Goal: Task Accomplishment & Management: Complete application form

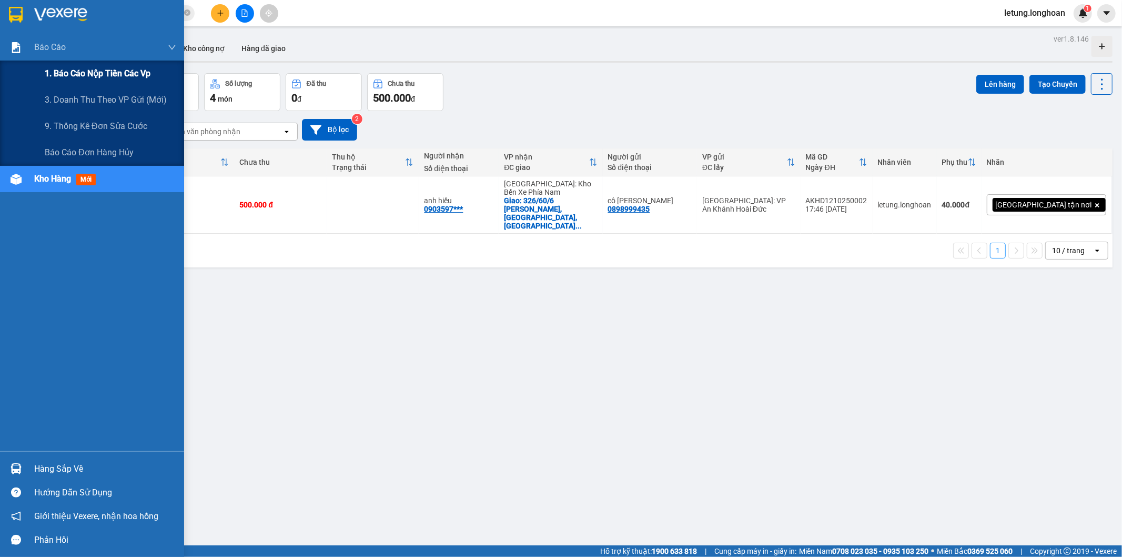
scroll to position [48, 0]
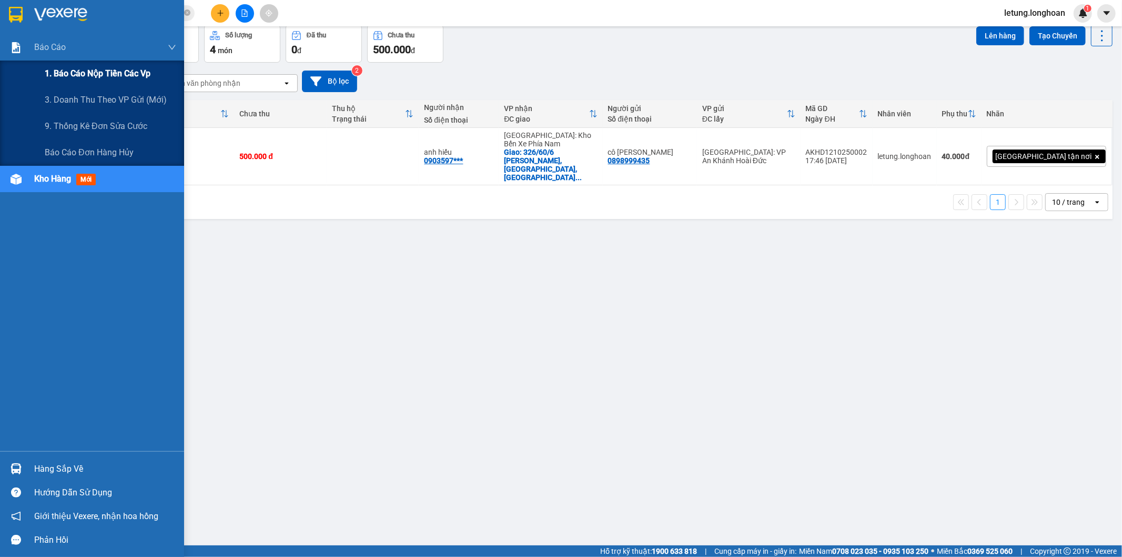
click at [105, 74] on span "1. Báo cáo nộp tiền các vp" at bounding box center [98, 73] width 106 height 13
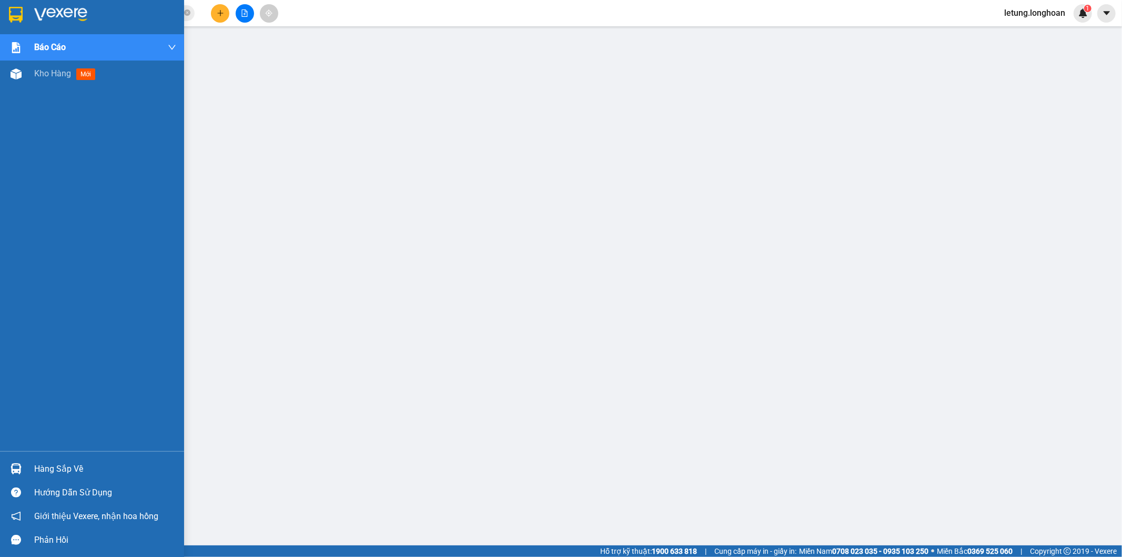
click at [12, 6] on div at bounding box center [16, 14] width 18 height 18
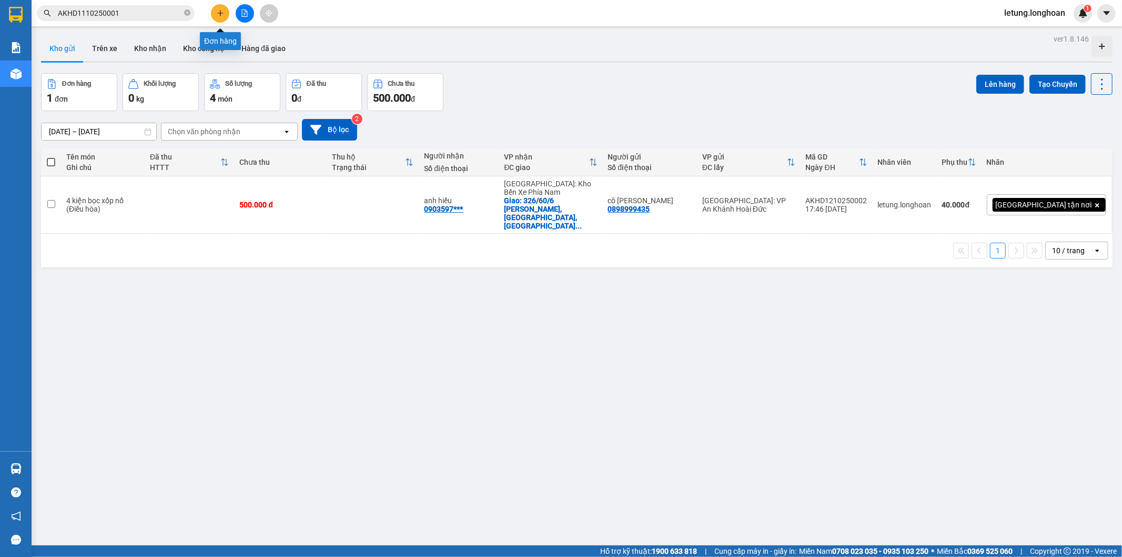
click at [216, 9] on button at bounding box center [220, 13] width 18 height 18
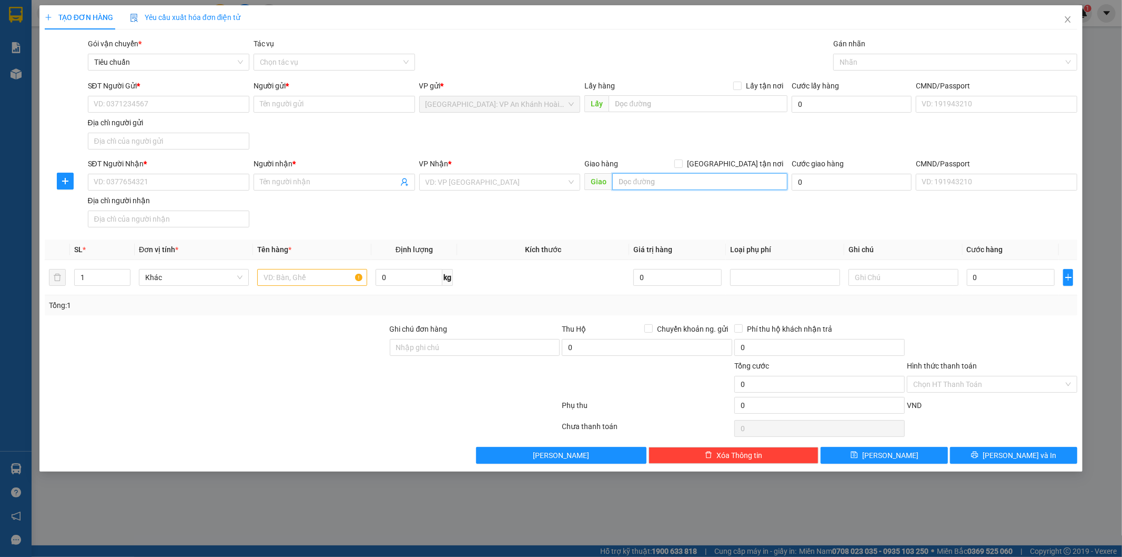
click at [670, 185] on input "text" at bounding box center [699, 181] width 175 height 17
type input "P.1 Q.Gò Vấp"
click at [186, 100] on input "SĐT Người Gửi *" at bounding box center [168, 104] width 161 height 17
type input "0967319394"
click at [300, 107] on input "Người gửi *" at bounding box center [334, 104] width 161 height 17
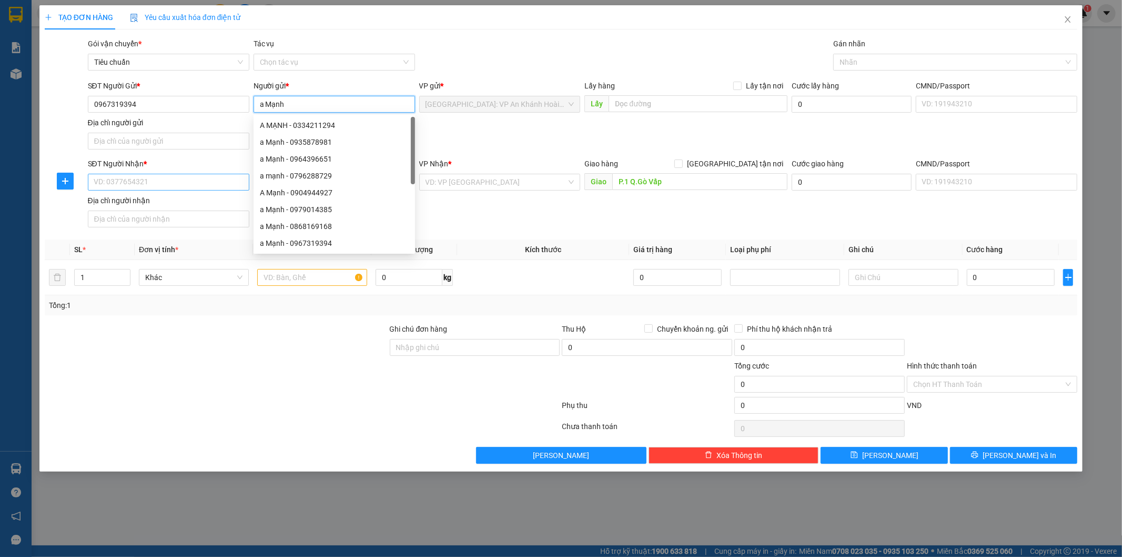
type input "a Mạnh"
click at [149, 180] on input "SĐT Người Nhận *" at bounding box center [168, 182] width 161 height 17
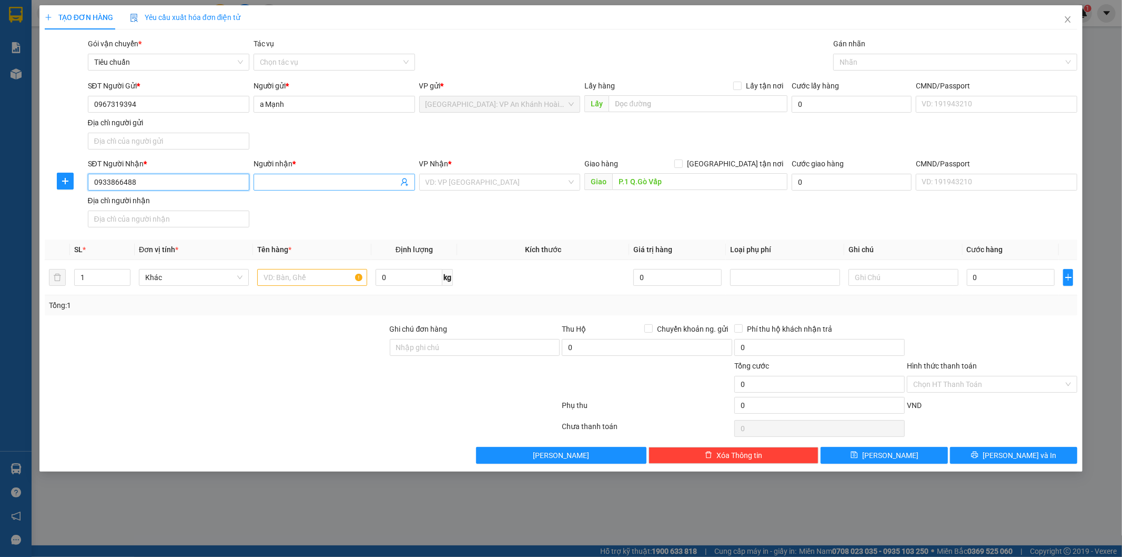
type input "0933866488"
click at [317, 181] on input "Người nhận *" at bounding box center [329, 182] width 138 height 12
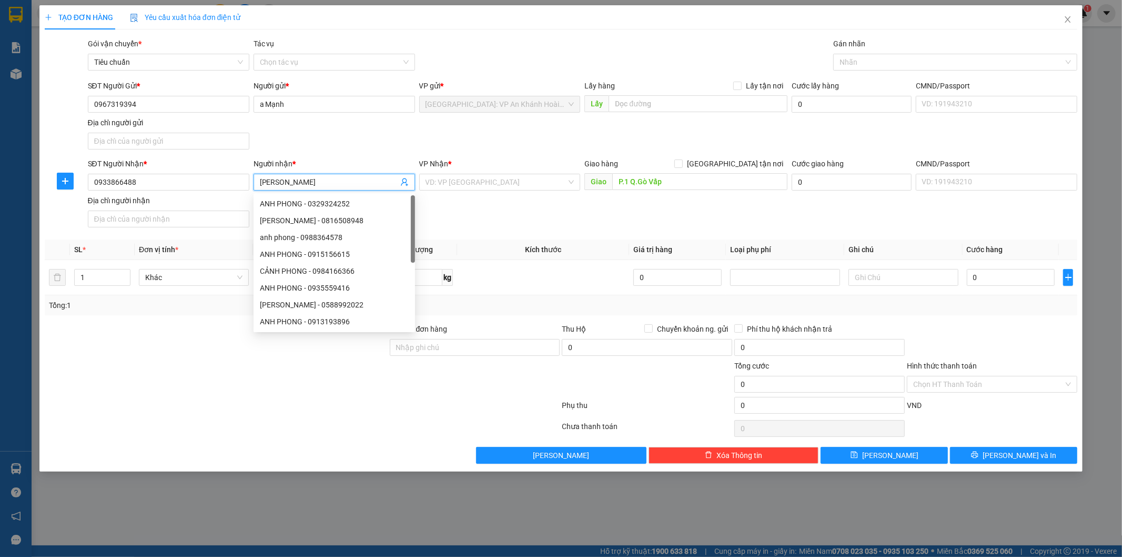
type input "[PERSON_NAME]"
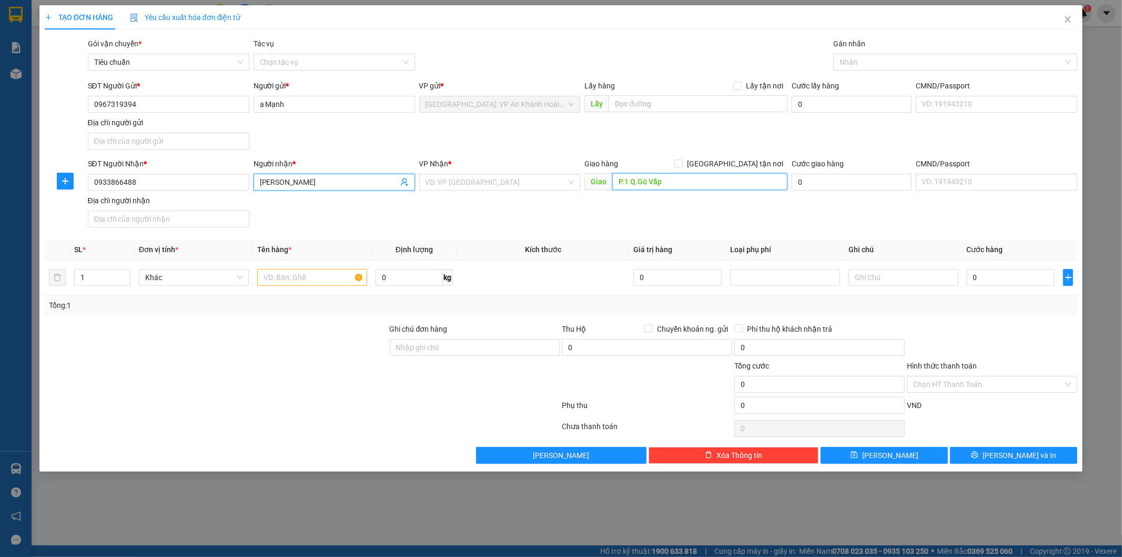
click at [683, 182] on input "P.1 Q.Gò Vấp" at bounding box center [699, 181] width 175 height 17
click at [619, 185] on input "P.1 Q.Gò Vấp" at bounding box center [699, 181] width 175 height 17
click at [761, 183] on input "Số 871 Đường [PERSON_NAME] P.1 Q.Gò Vấp" at bounding box center [699, 181] width 175 height 17
type input "Số 871 Đường [PERSON_NAME] P.1 Q.Gò Vấp TP HCM"
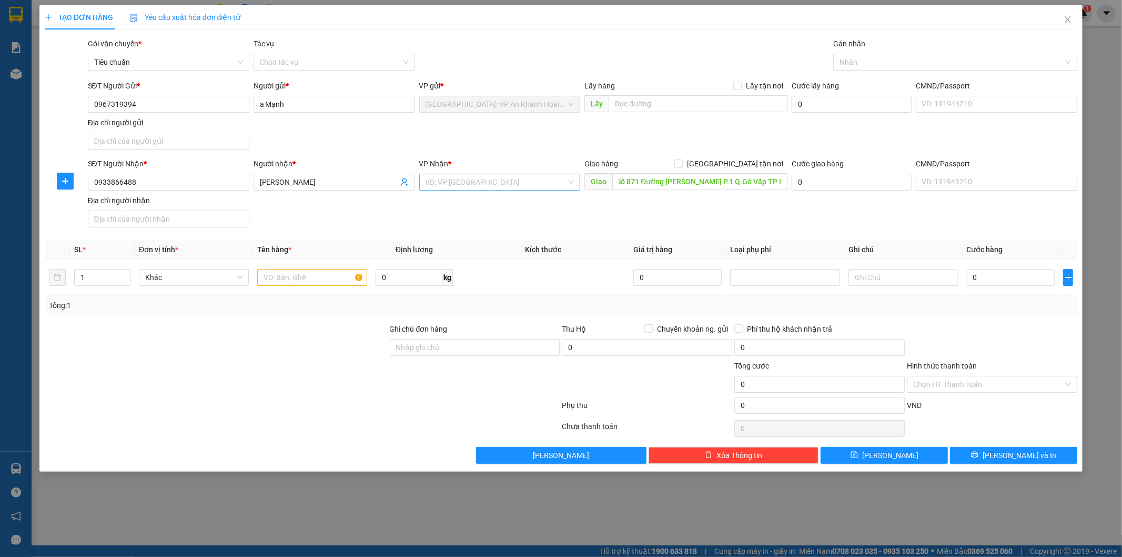
click at [453, 185] on input "search" at bounding box center [497, 182] width 142 height 16
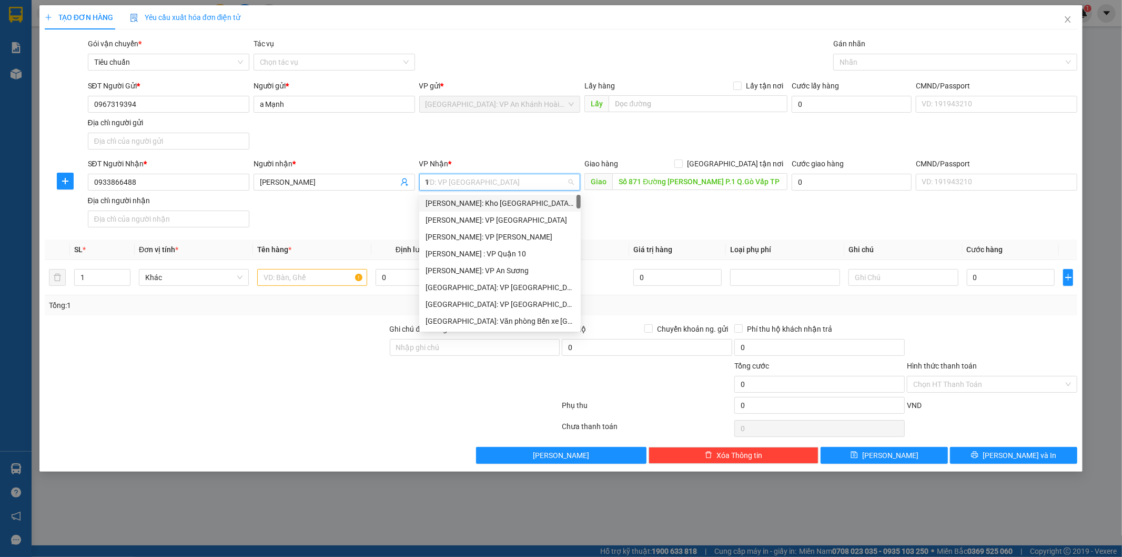
type input "12"
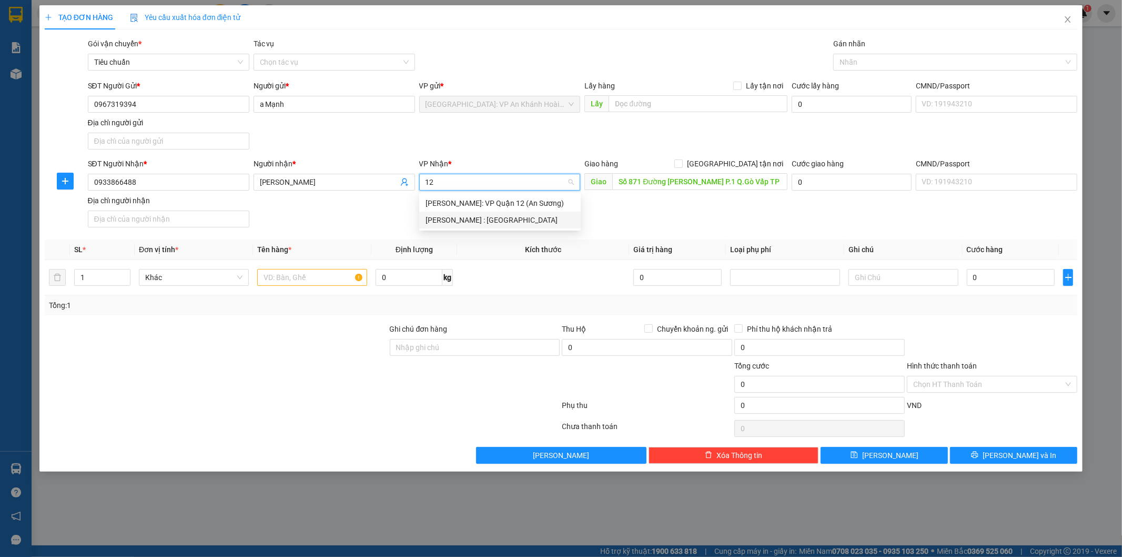
drag, startPoint x: 482, startPoint y: 219, endPoint x: 464, endPoint y: 195, distance: 29.8
click at [484, 221] on div "[PERSON_NAME] : [GEOGRAPHIC_DATA]" at bounding box center [500, 220] width 149 height 12
click at [848, 60] on div at bounding box center [950, 62] width 228 height 13
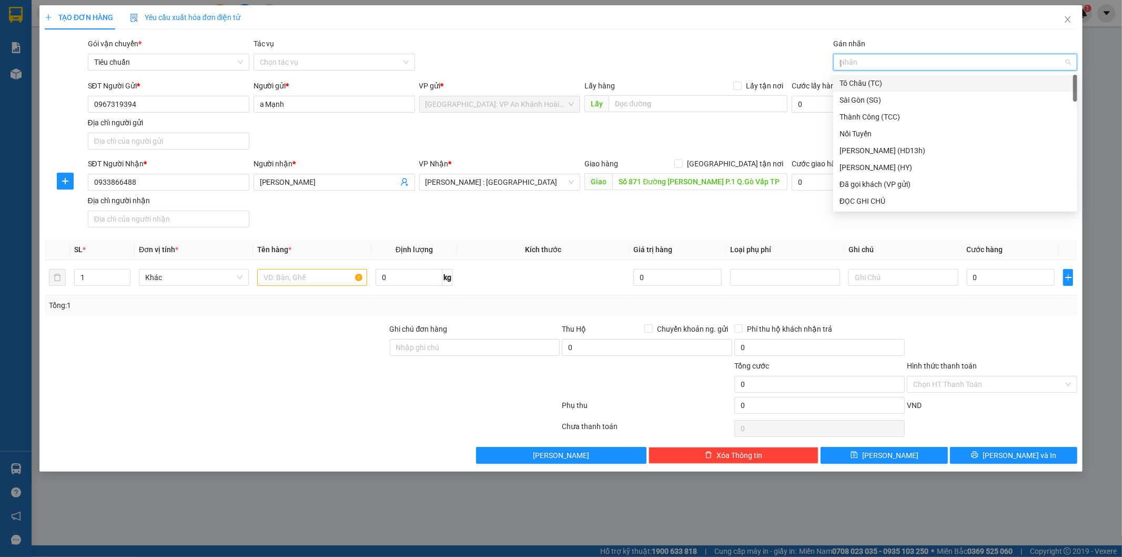
type input "gt"
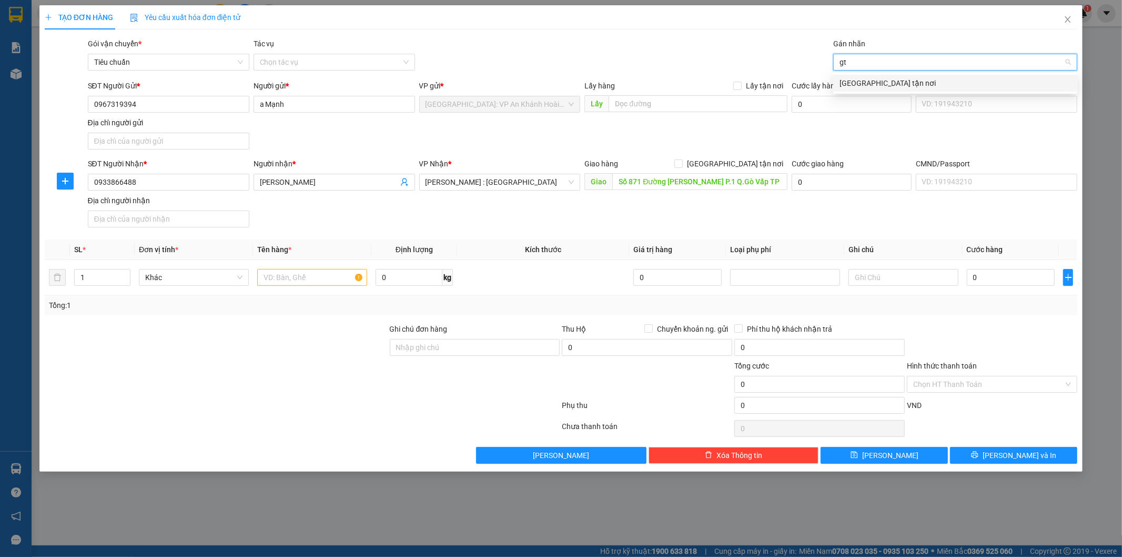
click at [864, 83] on div "[GEOGRAPHIC_DATA] tận nơi" at bounding box center [955, 83] width 231 height 12
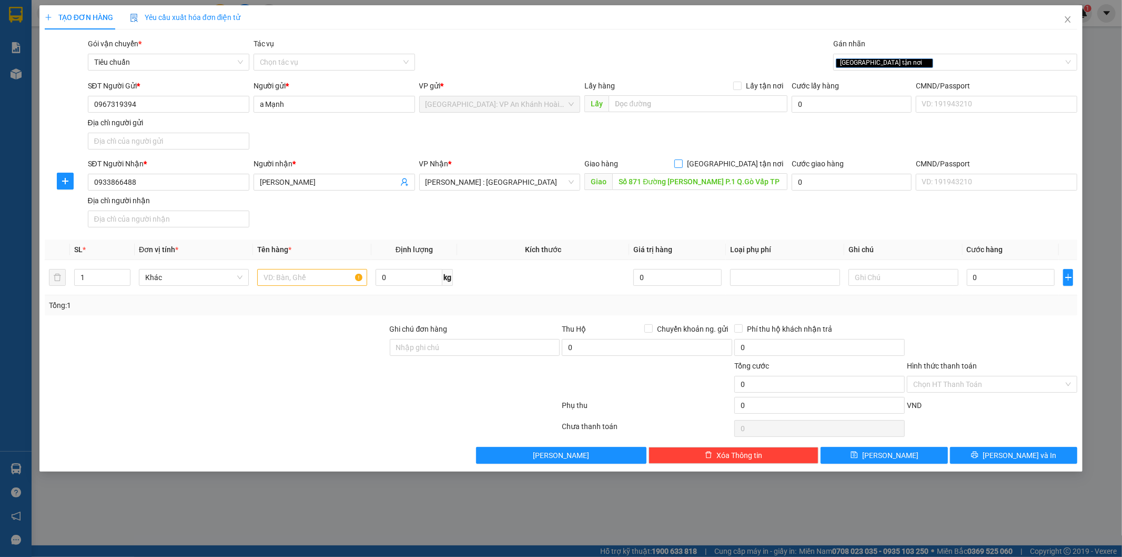
click at [682, 165] on input "[GEOGRAPHIC_DATA] tận nơi" at bounding box center [677, 162] width 7 height 7
checkbox input "true"
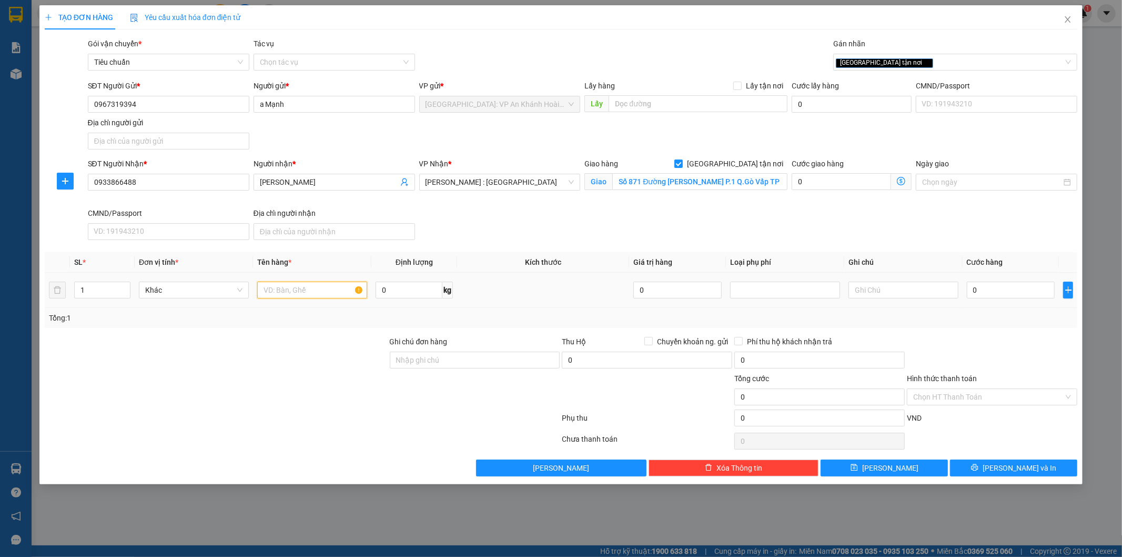
click at [285, 290] on input "text" at bounding box center [312, 289] width 110 height 17
type input "1 kiện bọc xốp trắng"
click at [435, 361] on input "Ghi chú đơn hàng" at bounding box center [475, 359] width 170 height 17
type input "Tránh nước"
click at [1002, 288] on input "0" at bounding box center [1011, 289] width 88 height 17
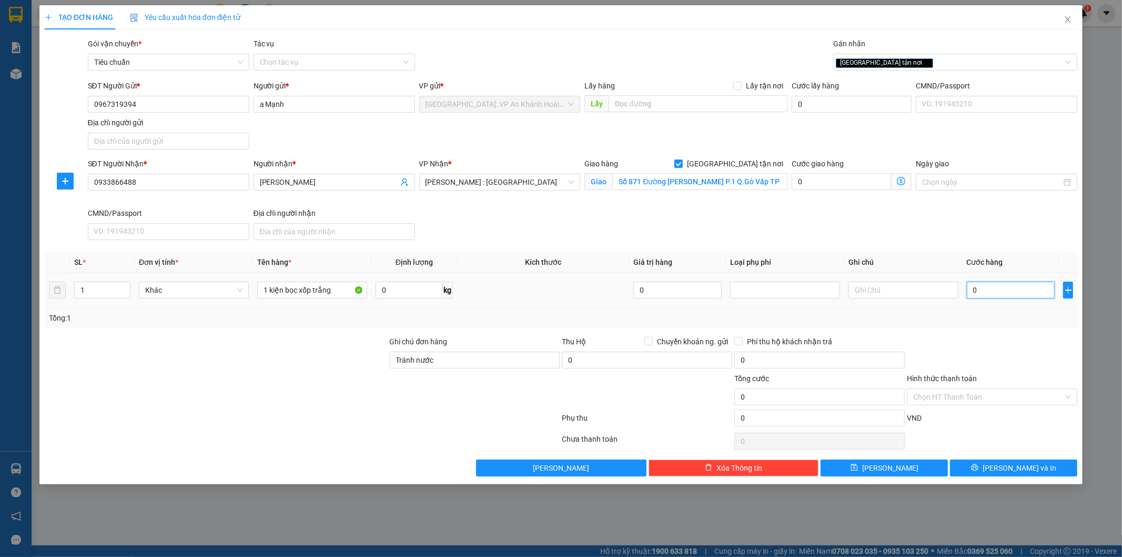
type input "1"
type input "16"
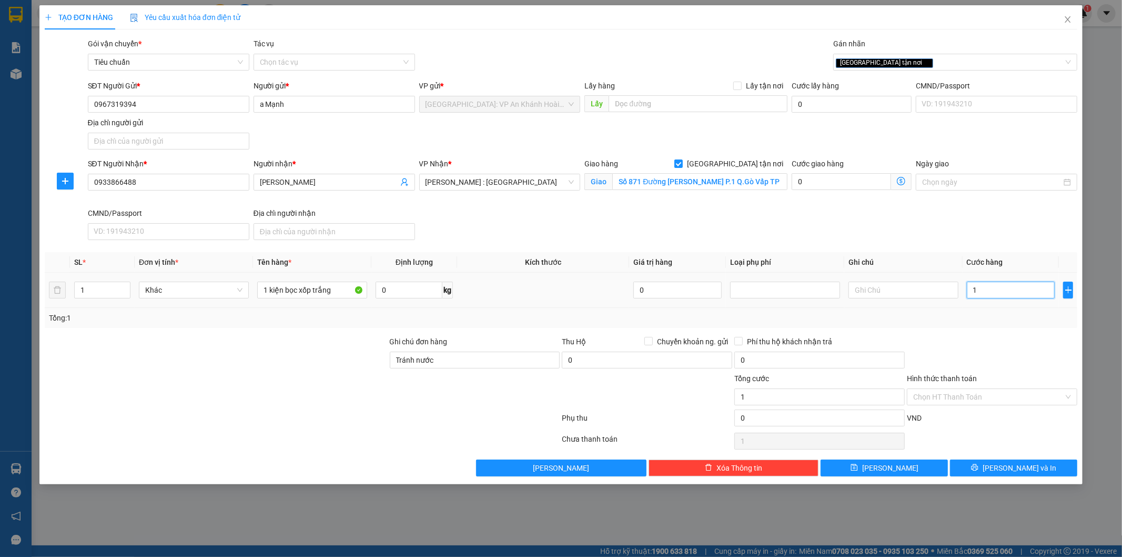
type input "16"
type input "160"
type input "1.600"
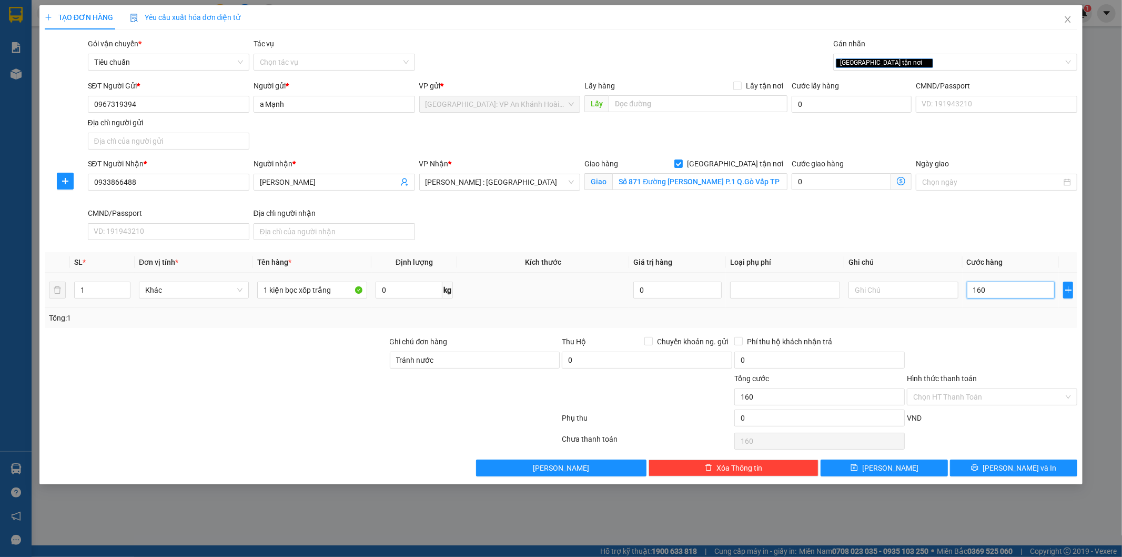
type input "1.600"
type input "16.000"
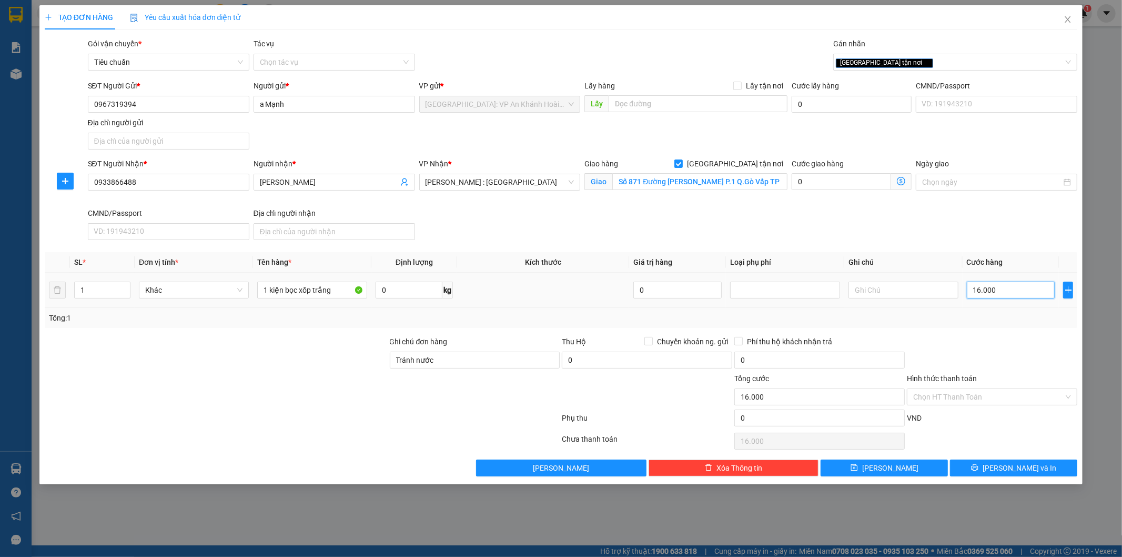
type input "160.000"
click at [968, 340] on div at bounding box center [992, 354] width 173 height 37
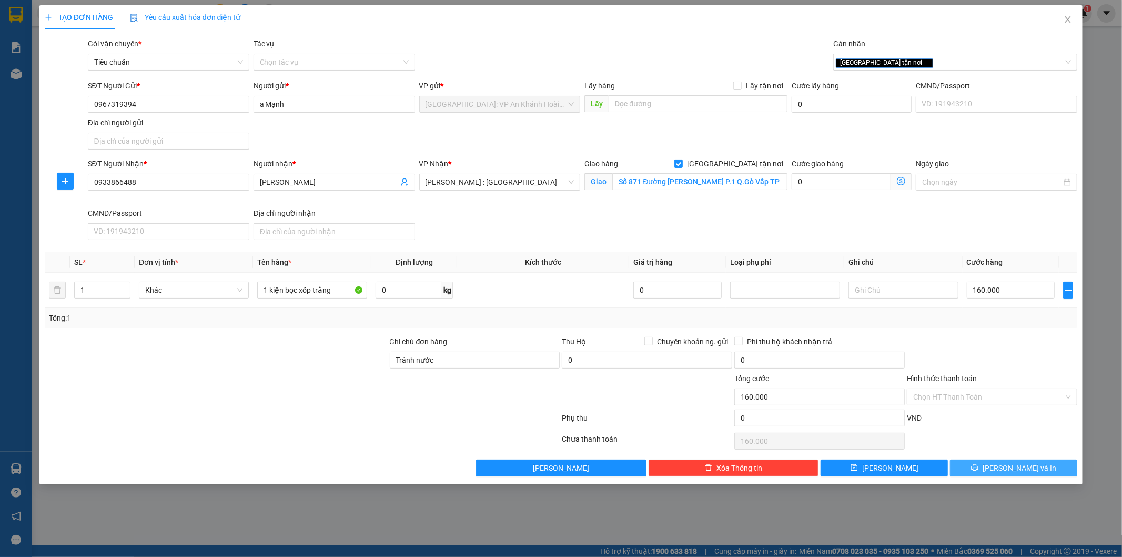
click at [1007, 466] on span "[PERSON_NAME] và In" at bounding box center [1020, 468] width 74 height 12
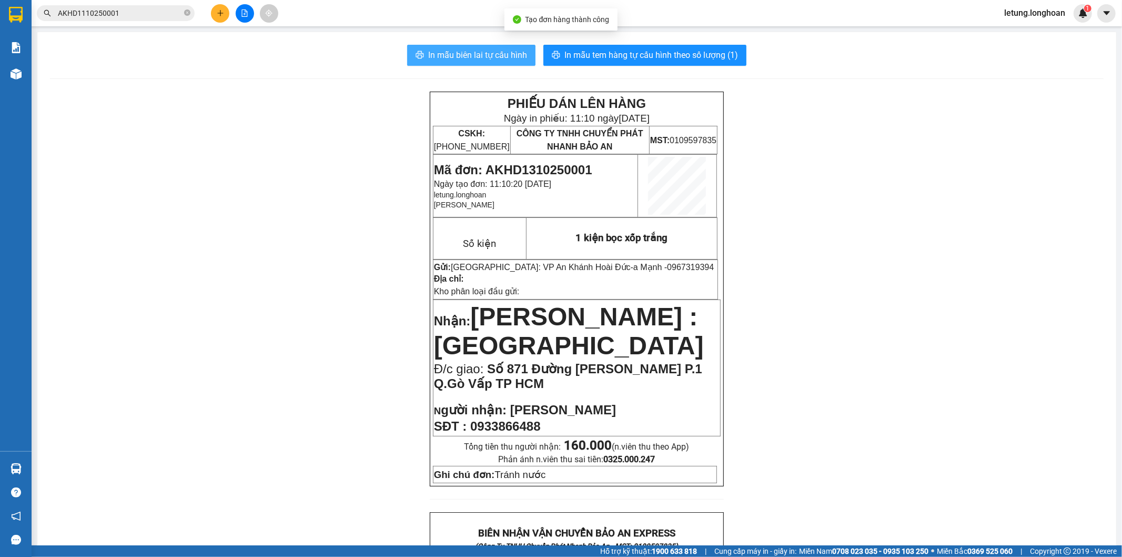
click at [492, 48] on span "In mẫu biên lai tự cấu hình" at bounding box center [477, 54] width 99 height 13
click at [450, 49] on span "In mẫu biên lai tự cấu hình" at bounding box center [477, 54] width 99 height 13
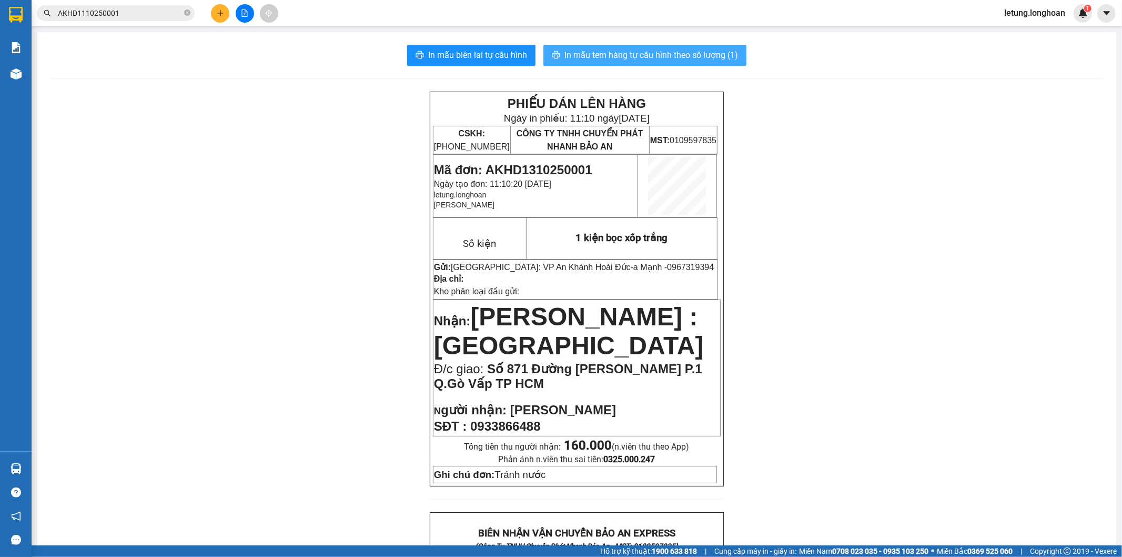
click at [653, 65] on button "In mẫu tem hàng tự cấu hình theo số lượng (1)" at bounding box center [644, 55] width 203 height 21
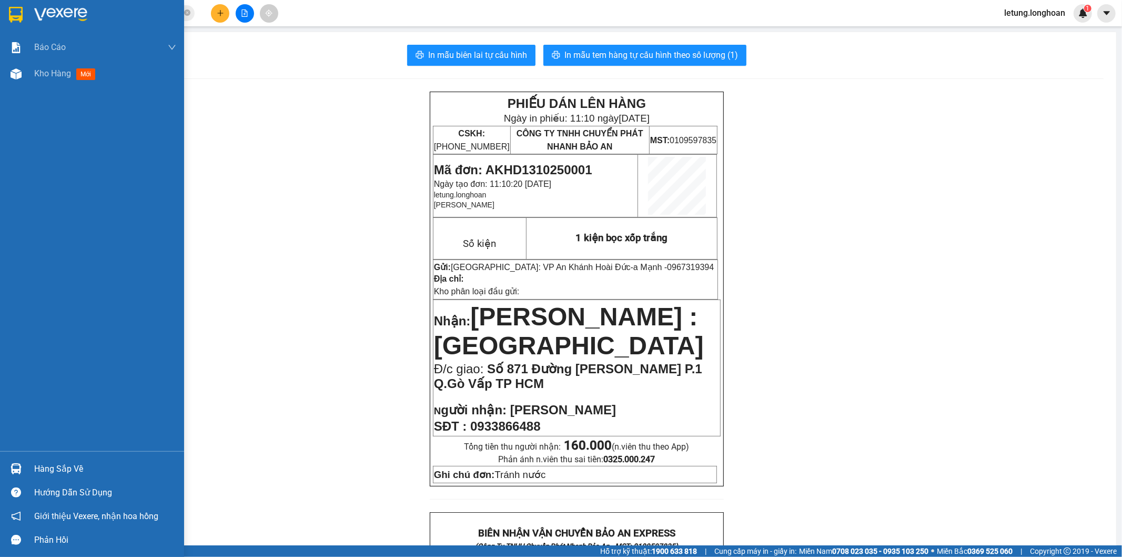
click at [17, 22] on img at bounding box center [16, 15] width 14 height 16
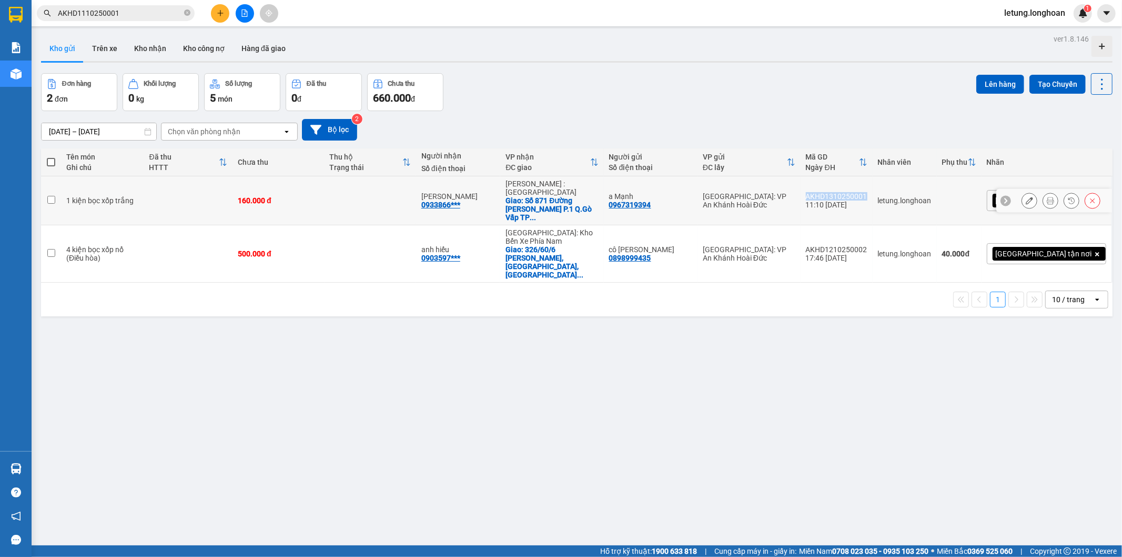
drag, startPoint x: 915, startPoint y: 185, endPoint x: 855, endPoint y: 187, distance: 60.5
click at [855, 187] on td "AKHD1310250001 11:10 [DATE]" at bounding box center [837, 200] width 72 height 49
checkbox input "true"
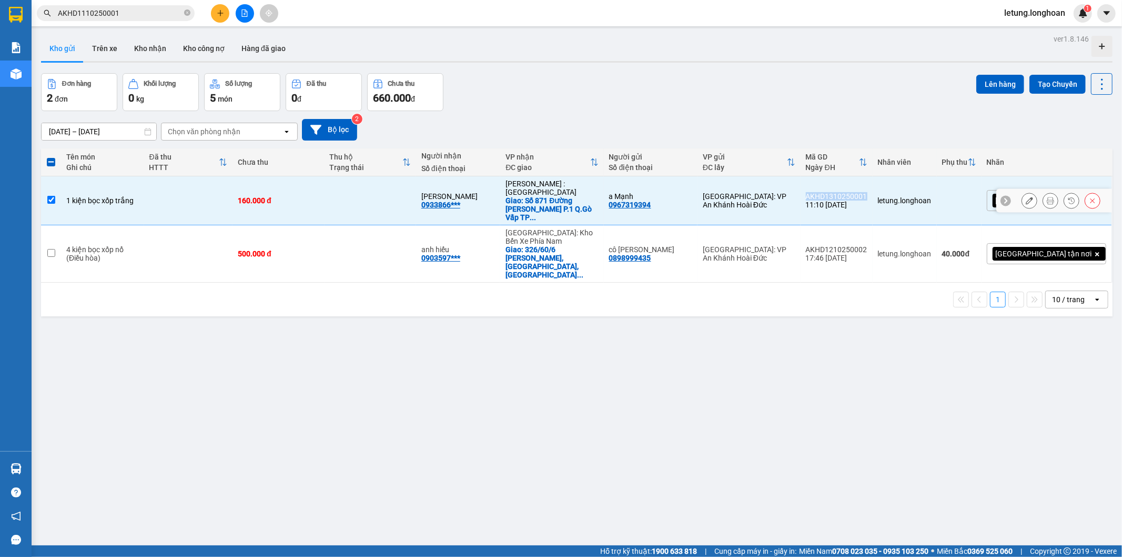
copy div "AKHD1310250001"
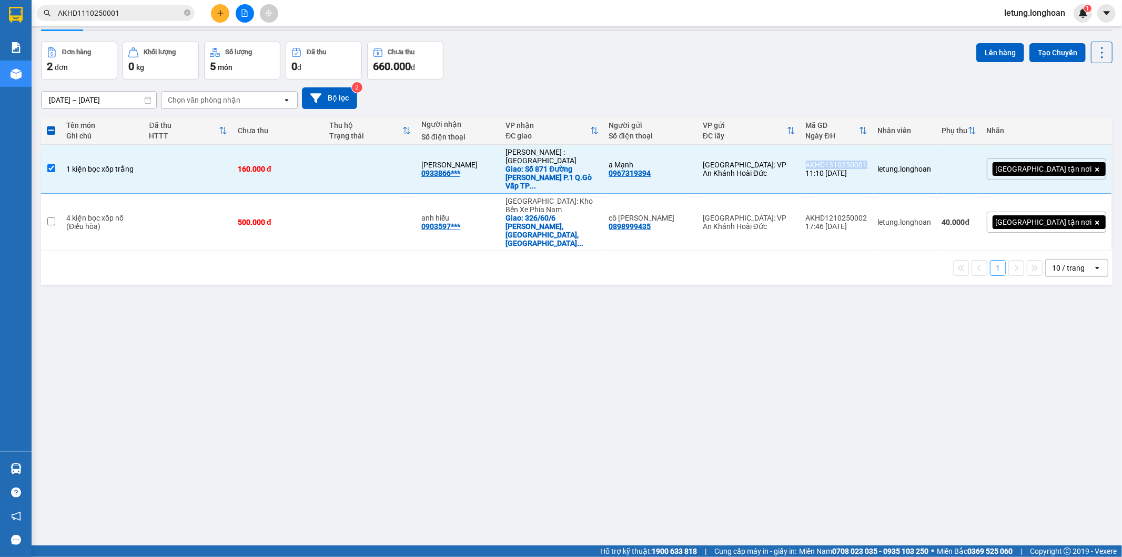
scroll to position [48, 0]
